Goal: Task Accomplishment & Management: Manage account settings

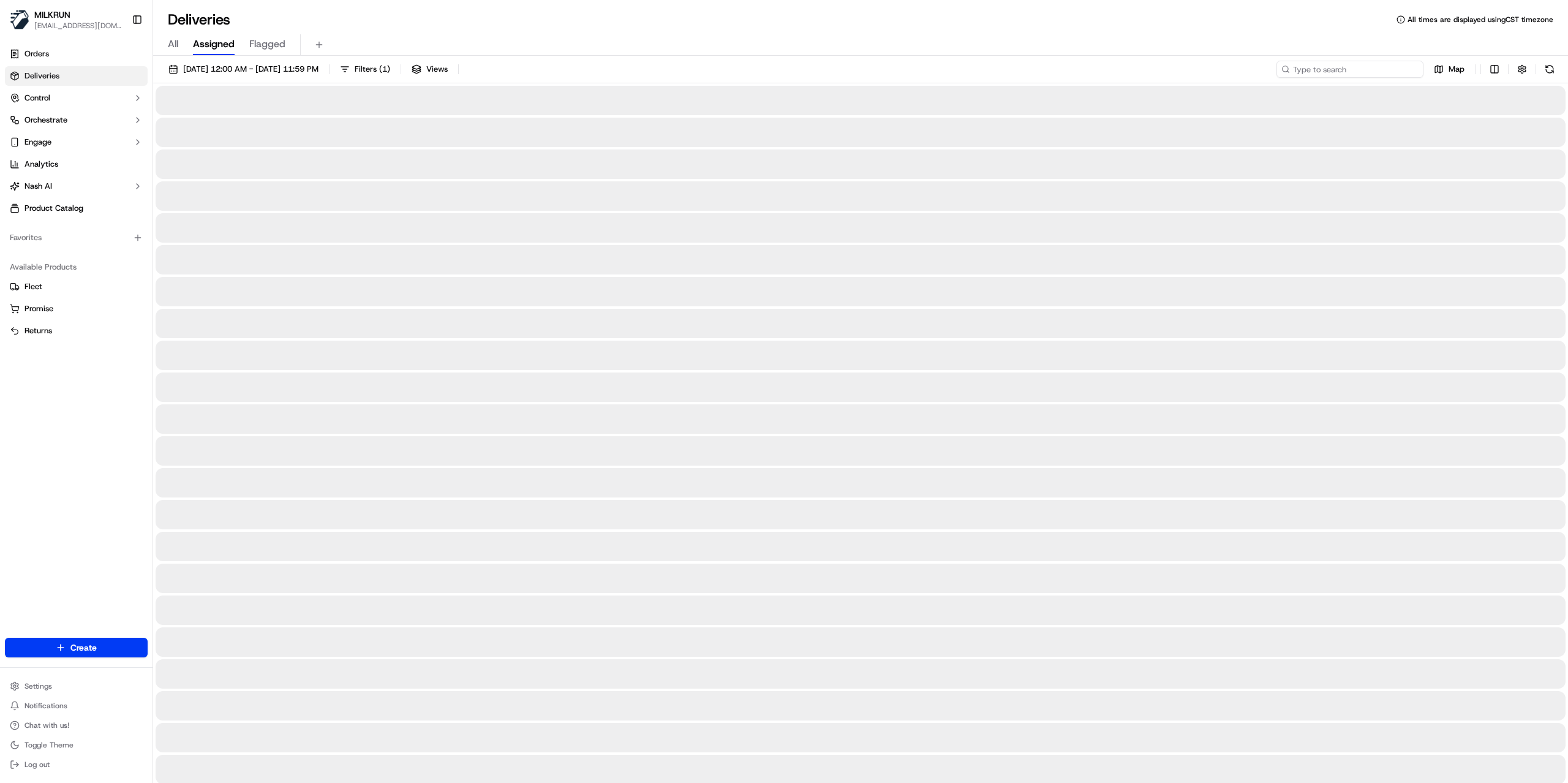
click at [1365, 74] on input at bounding box center [1350, 70] width 147 height 17
paste input "847bd0c4-d728-4f15-b1e6-9e678a465af4"
type input "847bd0c4-d728-4f15-b1e6-9e678a465af4"
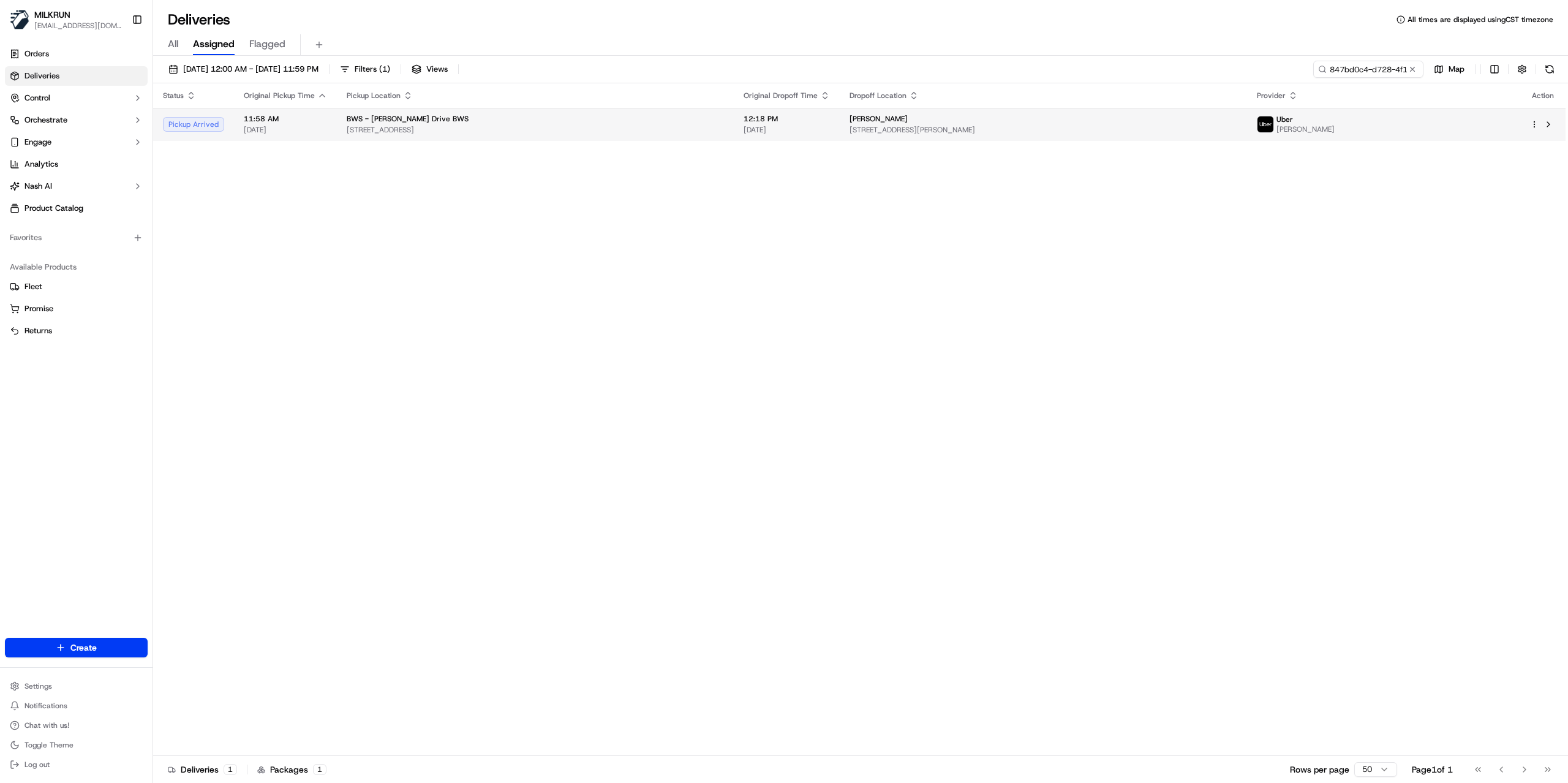
click at [1053, 134] on span "[STREET_ADDRESS][PERSON_NAME]" at bounding box center [1043, 130] width 388 height 10
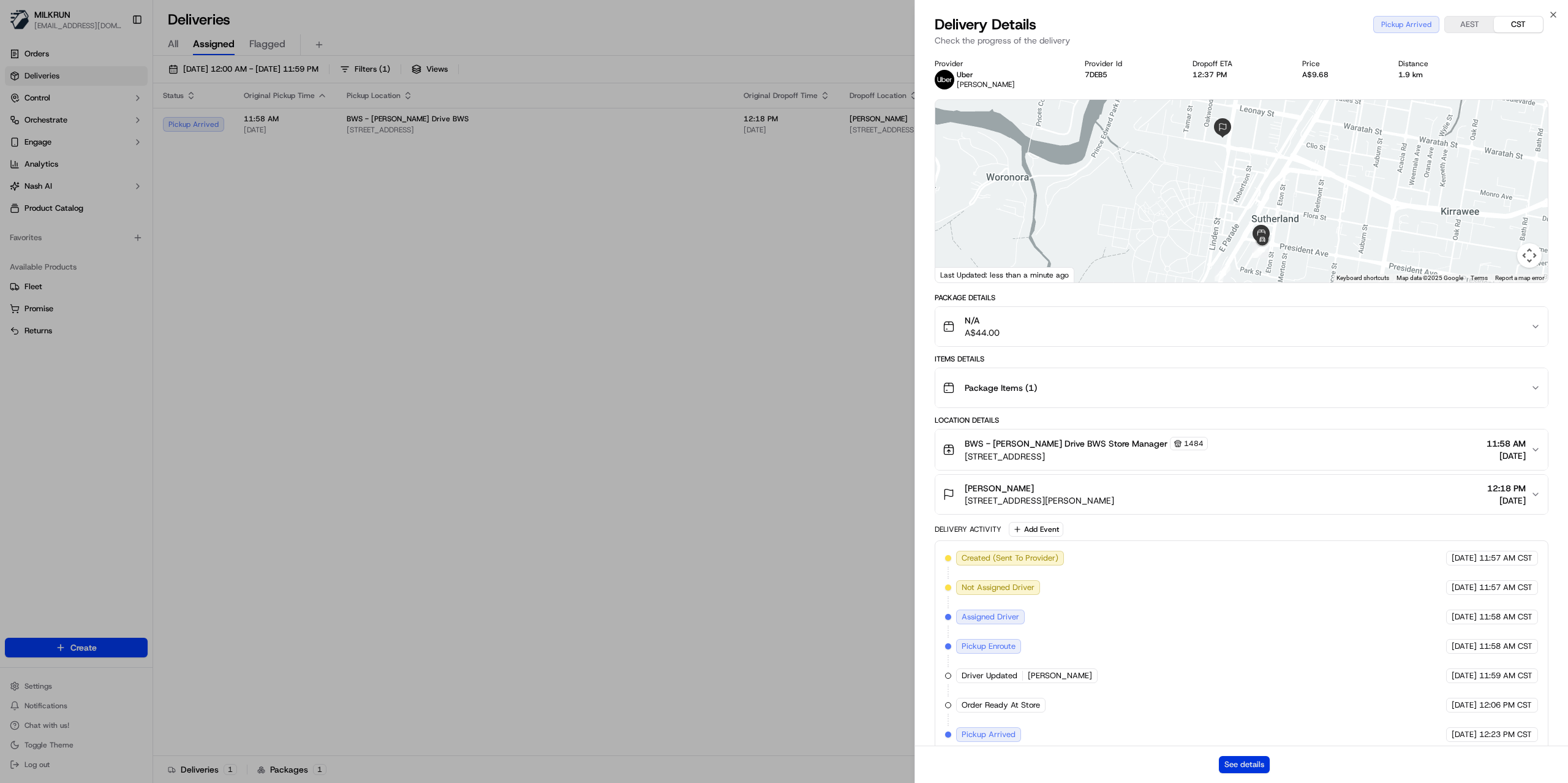
click at [1246, 767] on button "See details" at bounding box center [1243, 765] width 50 height 17
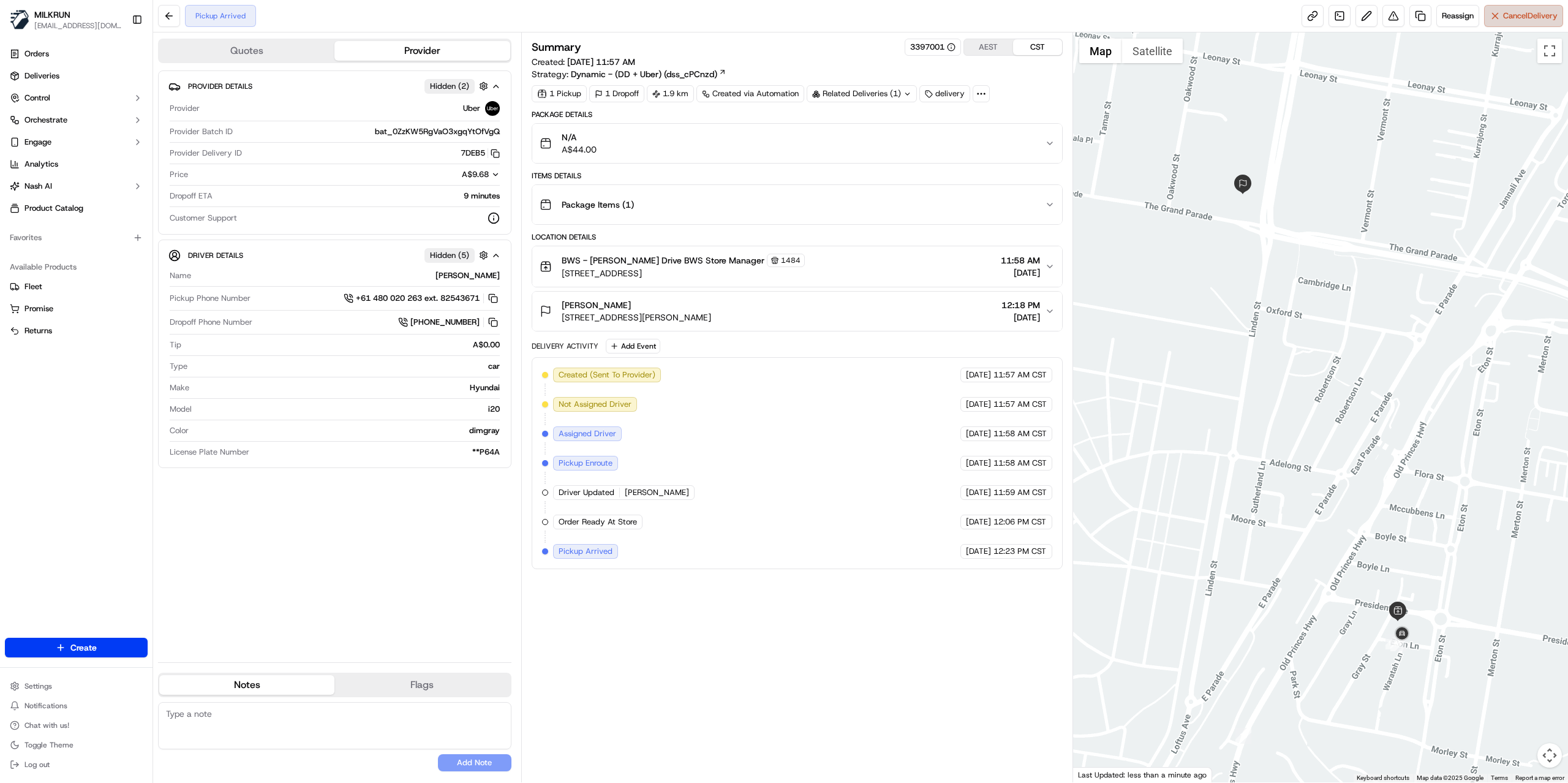
click at [1507, 19] on span "Cancel Delivery" at bounding box center [1530, 16] width 54 height 11
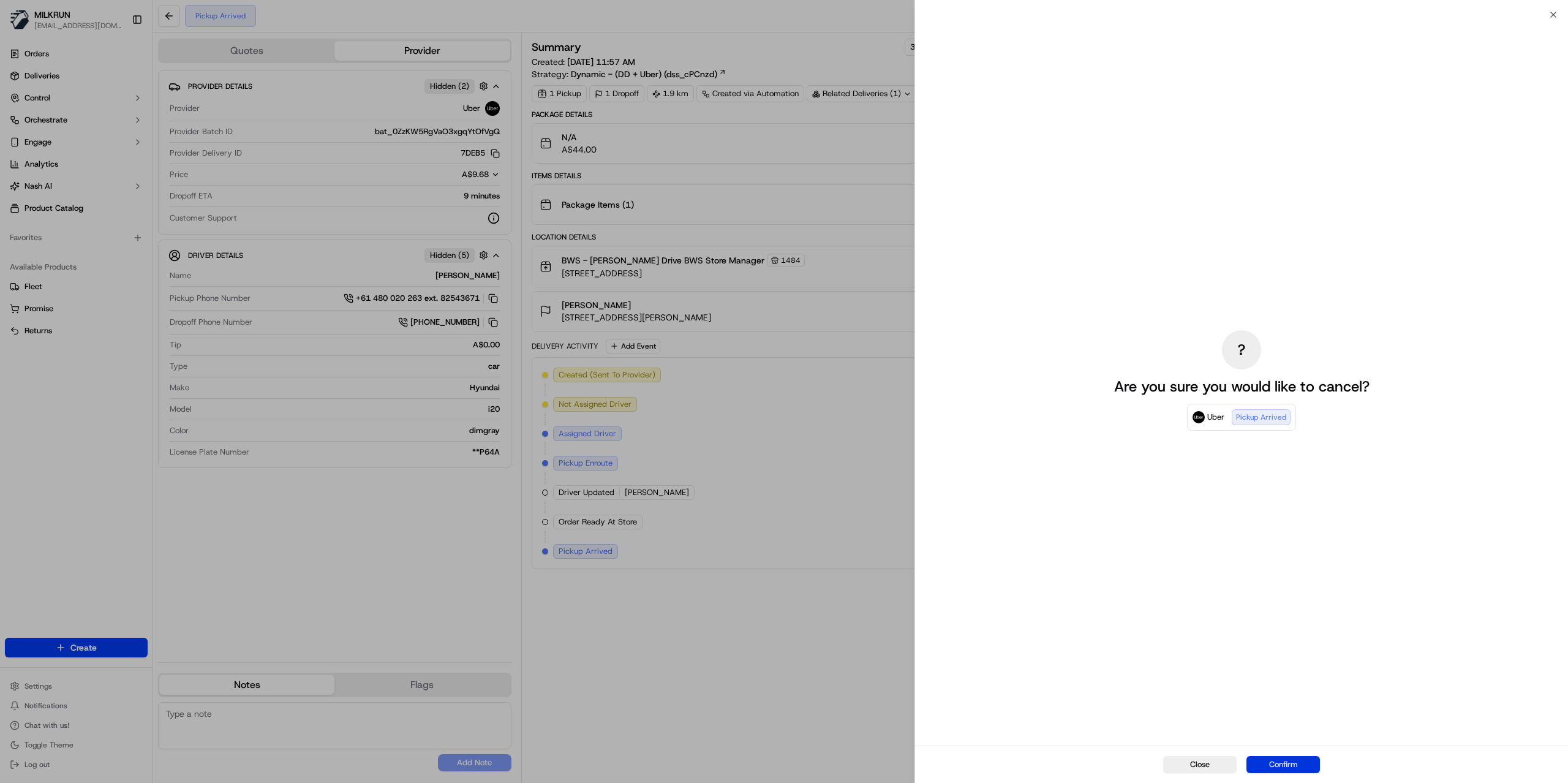
click at [1271, 763] on button "Confirm" at bounding box center [1283, 765] width 74 height 17
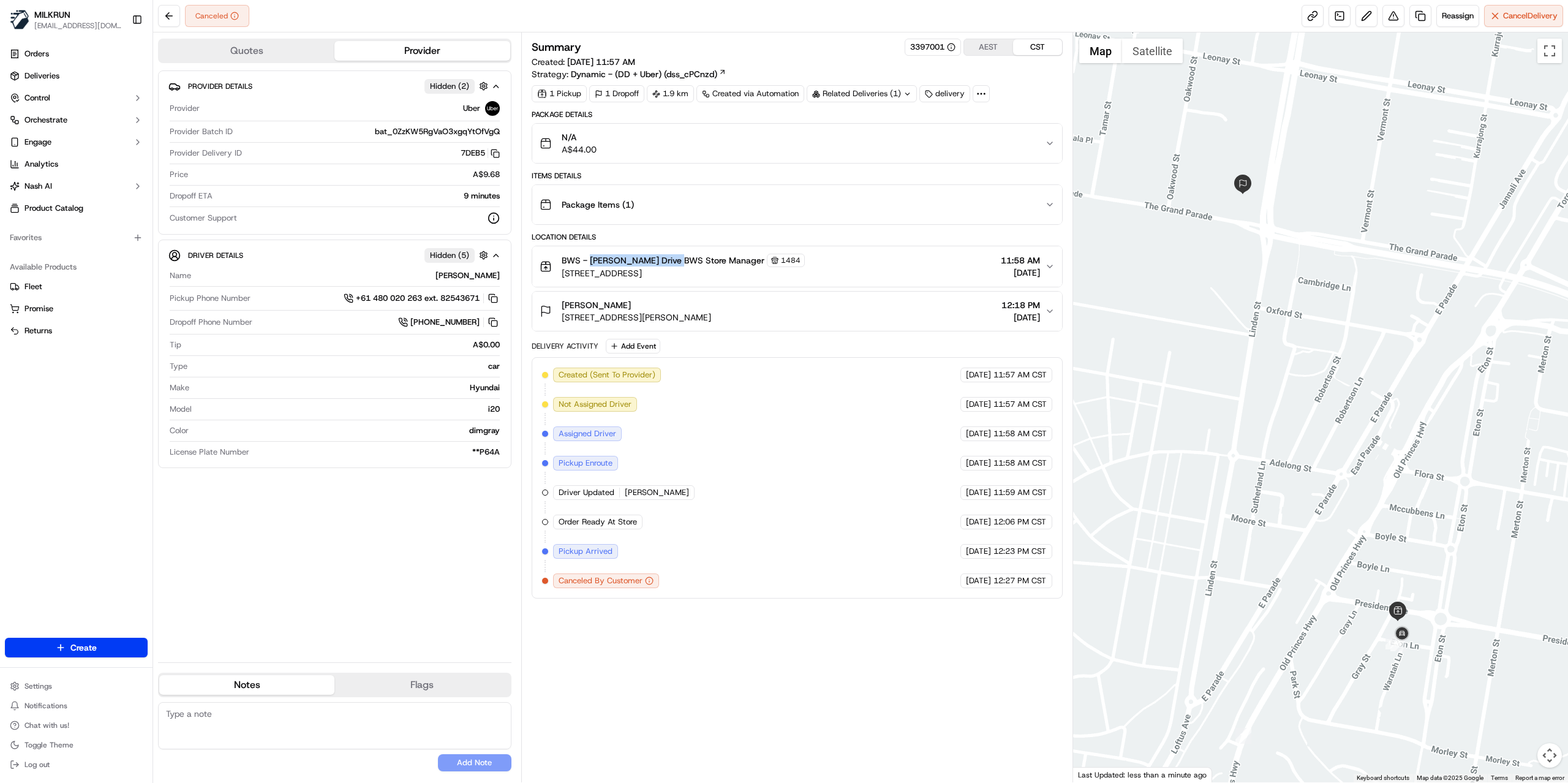
drag, startPoint x: 591, startPoint y: 263, endPoint x: 674, endPoint y: 260, distance: 83.1
click at [674, 260] on span "BWS - [PERSON_NAME] Drive BWS Store Manager" at bounding box center [662, 260] width 203 height 13
